Goal: Information Seeking & Learning: Learn about a topic

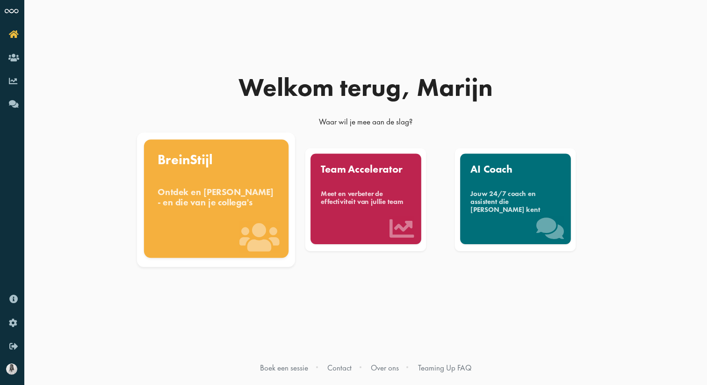
click at [179, 158] on div "BreinStijl" at bounding box center [216, 160] width 117 height 14
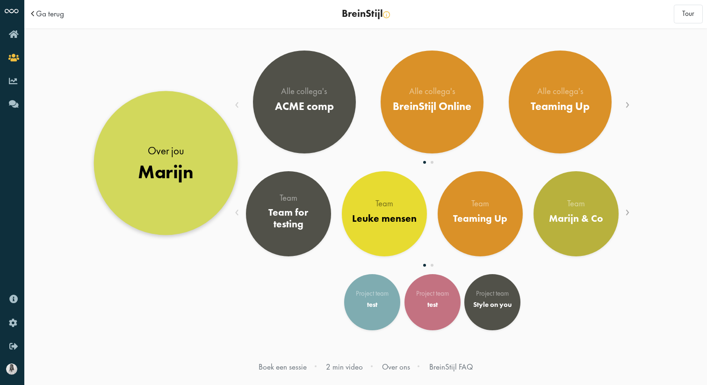
click at [169, 143] on div "Over jou" at bounding box center [166, 150] width 56 height 15
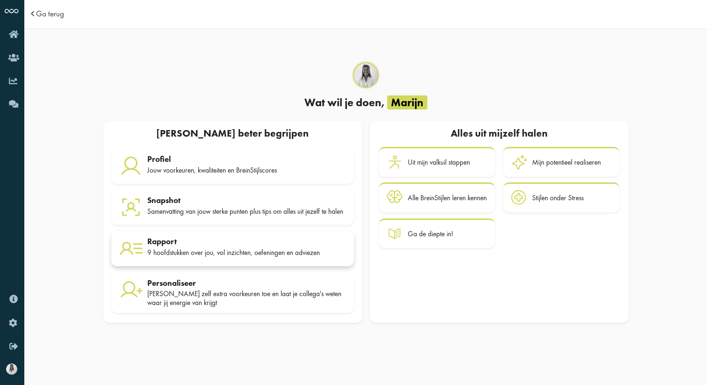
click at [184, 243] on div "Rapport" at bounding box center [246, 240] width 199 height 9
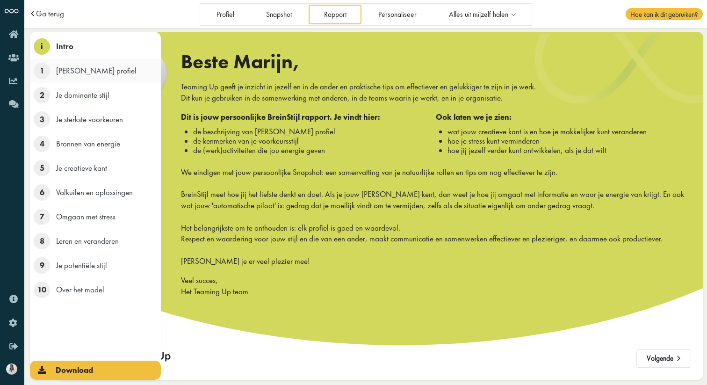
click at [39, 72] on span "1" at bounding box center [42, 71] width 16 height 16
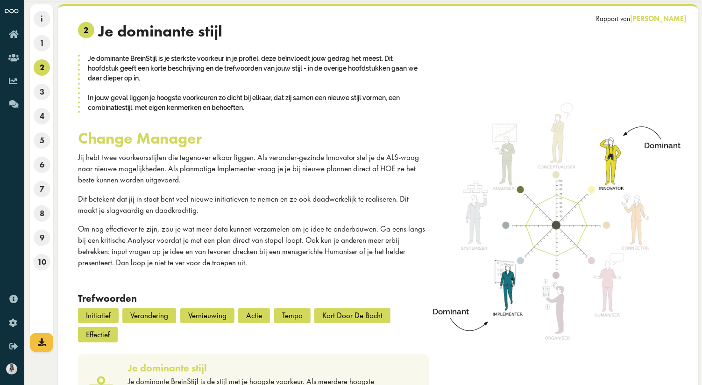
scroll to position [27, 0]
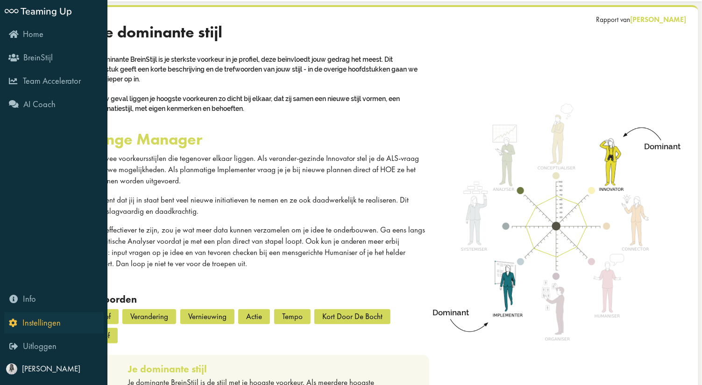
click at [16, 322] on icon "Instellingen" at bounding box center [35, 322] width 52 height 9
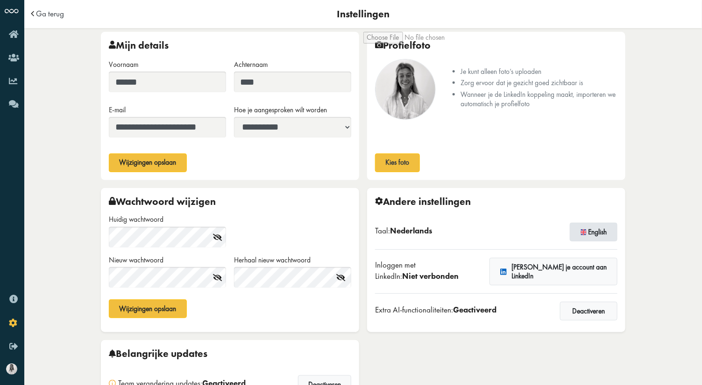
click at [594, 224] on button "English" at bounding box center [594, 231] width 48 height 19
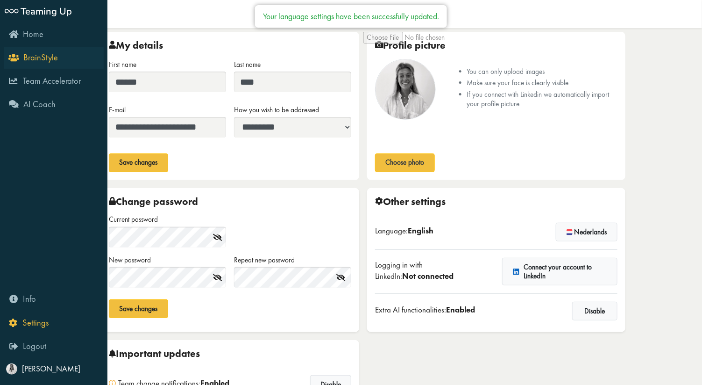
click at [37, 59] on span "BrainStyle" at bounding box center [40, 57] width 35 height 11
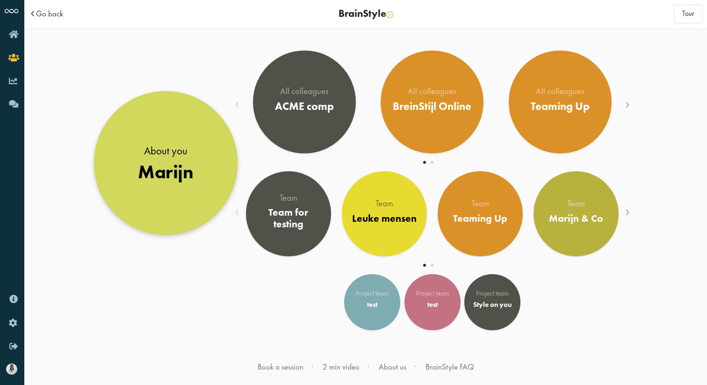
click at [128, 146] on link "About you Marijn" at bounding box center [166, 163] width 144 height 144
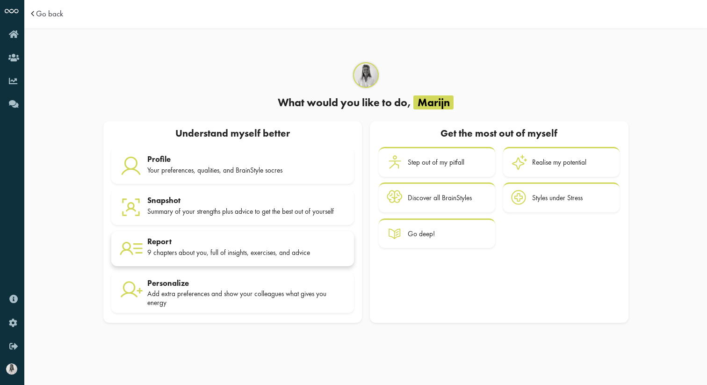
click at [166, 245] on div "Report" at bounding box center [246, 240] width 199 height 9
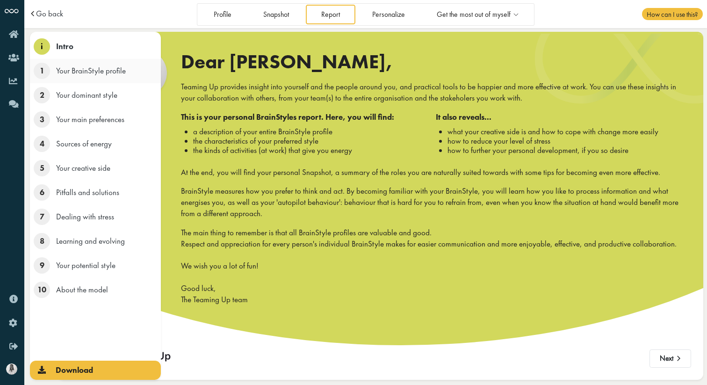
click at [42, 69] on span "1" at bounding box center [42, 71] width 16 height 16
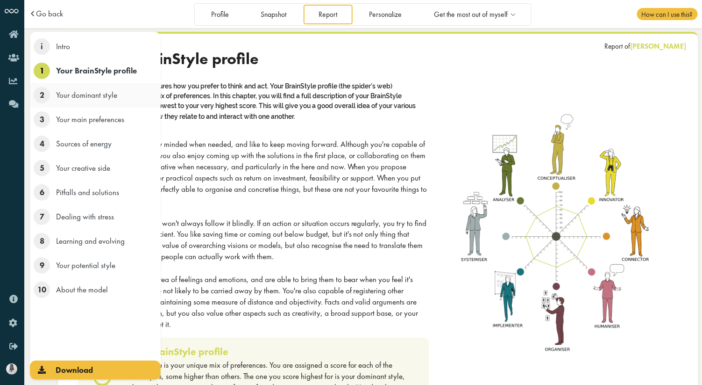
click at [82, 97] on span "Your dominant style" at bounding box center [86, 95] width 61 height 10
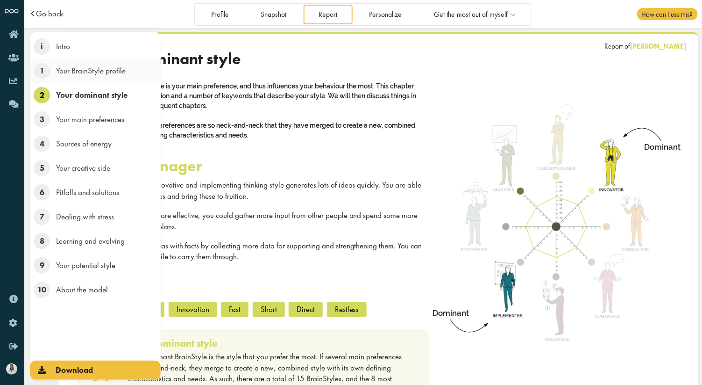
click at [89, 72] on span "Your BrainStyle profile" at bounding box center [91, 70] width 70 height 10
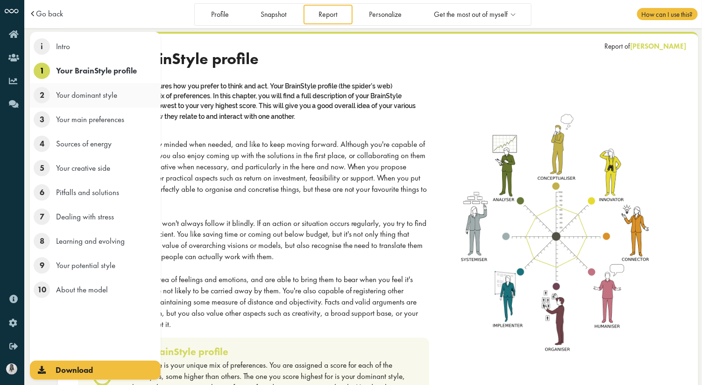
click at [39, 100] on span "2" at bounding box center [42, 95] width 16 height 16
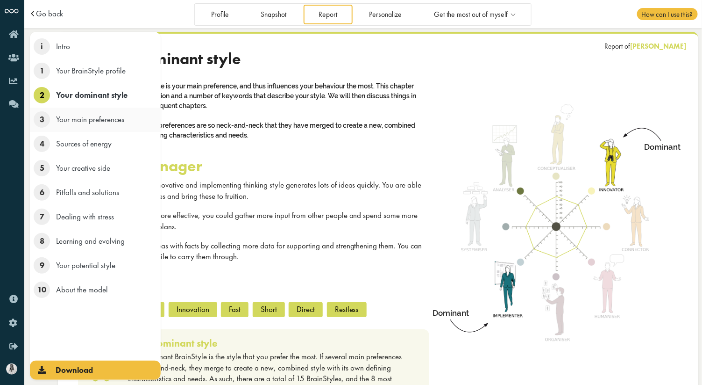
click at [57, 121] on span "Your main preferences" at bounding box center [90, 119] width 68 height 10
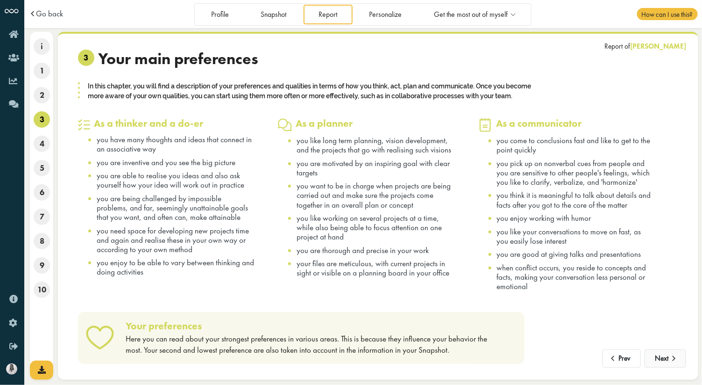
click at [665, 365] on button "Next" at bounding box center [666, 358] width 42 height 19
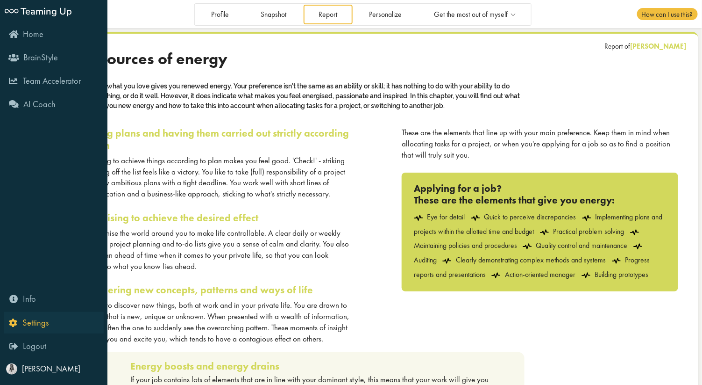
click at [14, 322] on icon "Settings" at bounding box center [29, 322] width 40 height 9
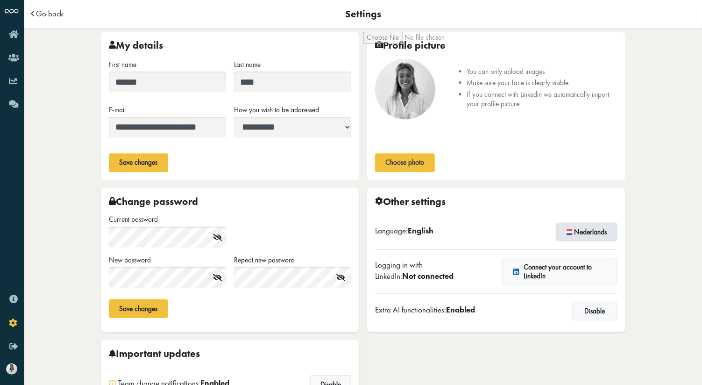
click at [588, 233] on button "Nederlands" at bounding box center [587, 231] width 62 height 19
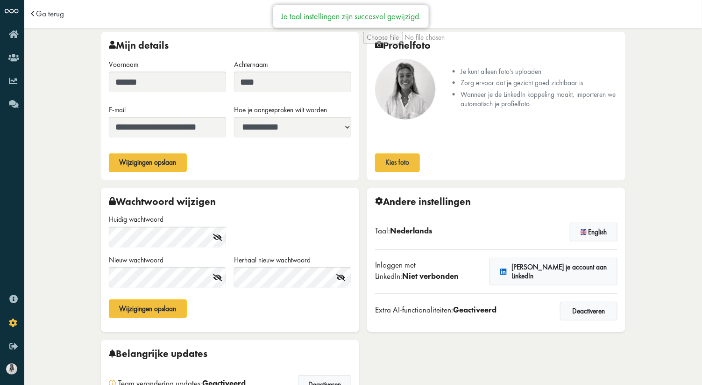
click at [14, 58] on icon "BreinStijl" at bounding box center [31, 57] width 43 height 9
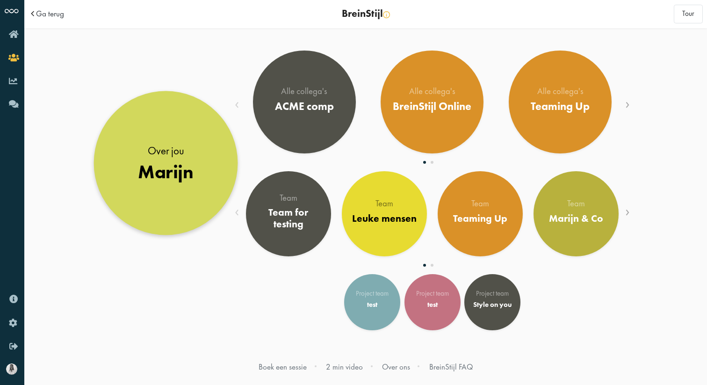
click at [187, 145] on div "Over jou" at bounding box center [166, 150] width 56 height 15
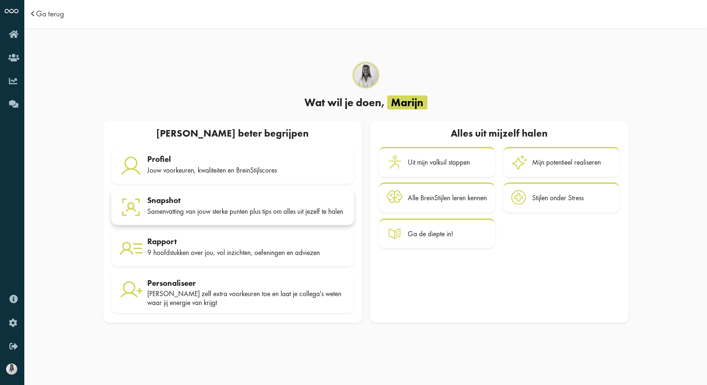
click at [219, 203] on div "Snapshot Samenvatting van jouw sterke punten plus tips om alles uit jezelf te h…" at bounding box center [246, 206] width 199 height 23
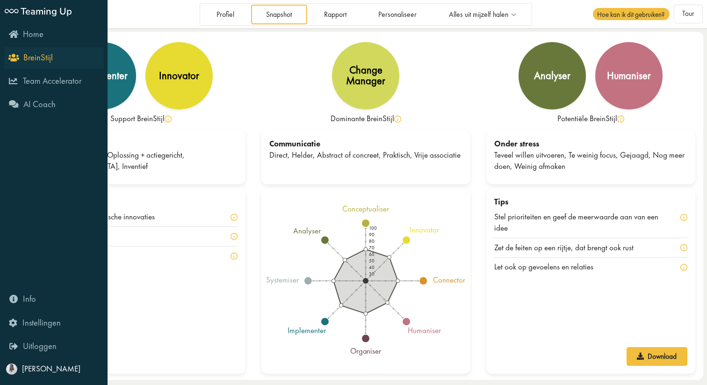
click at [19, 60] on icon "BreinStijl" at bounding box center [31, 57] width 43 height 9
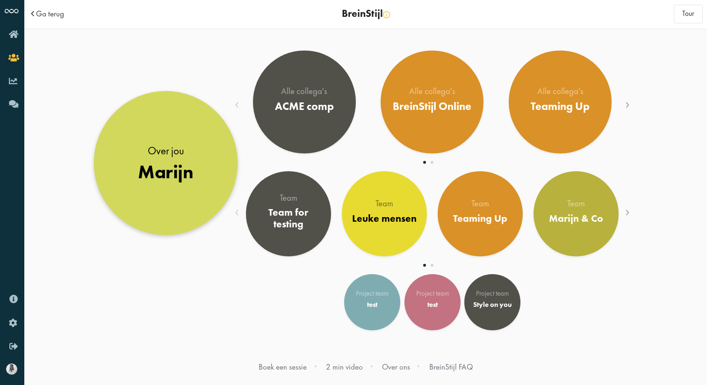
click at [217, 181] on link "Over jou Marijn" at bounding box center [166, 163] width 144 height 144
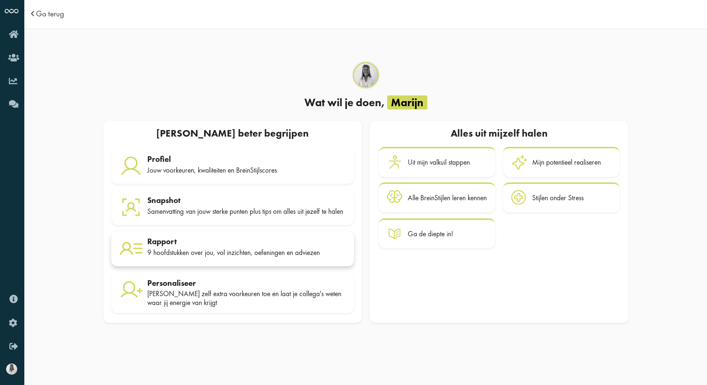
click at [169, 246] on div "Rapport" at bounding box center [246, 240] width 199 height 9
